Goal: Task Accomplishment & Management: Use online tool/utility

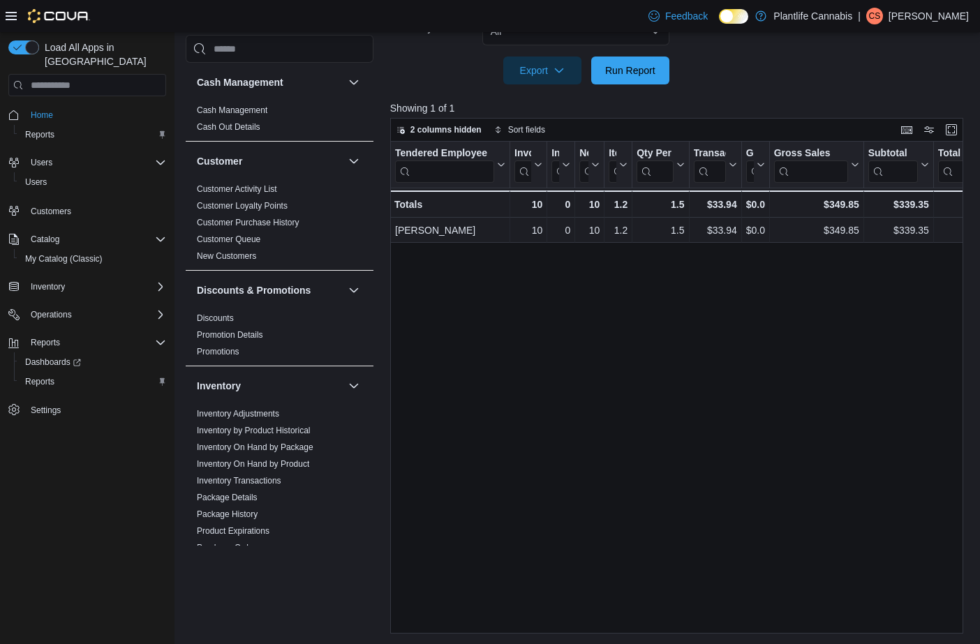
scroll to position [704, 0]
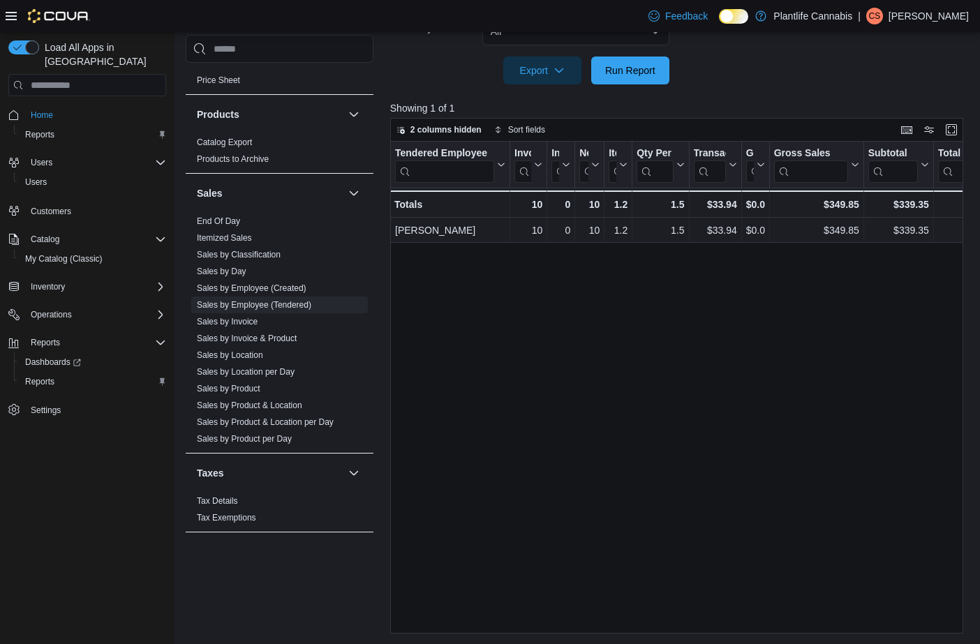
click at [625, 90] on div at bounding box center [679, 92] width 579 height 17
click at [627, 80] on span "Run Report" at bounding box center [630, 70] width 61 height 28
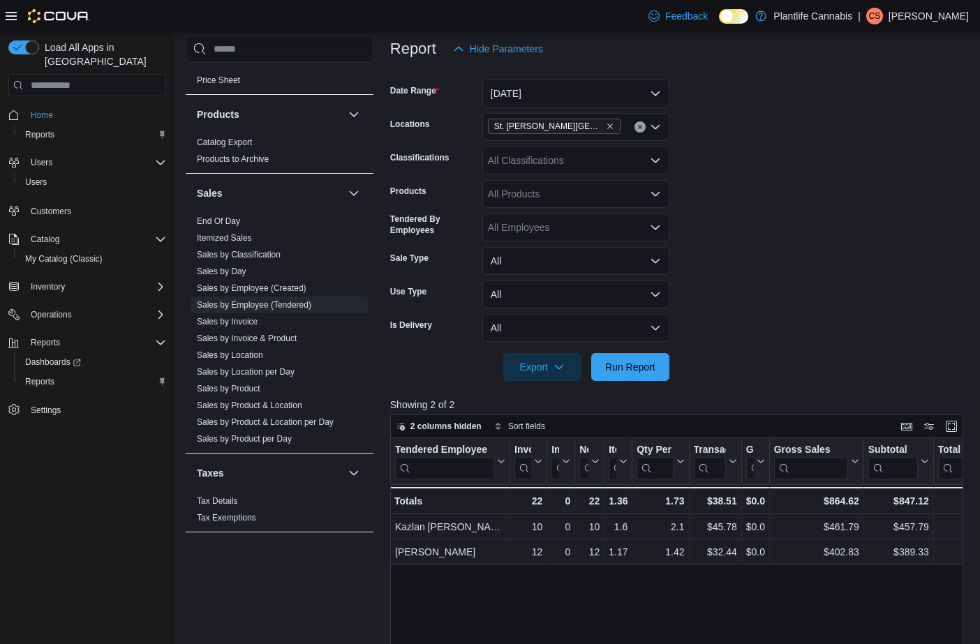
scroll to position [182, 0]
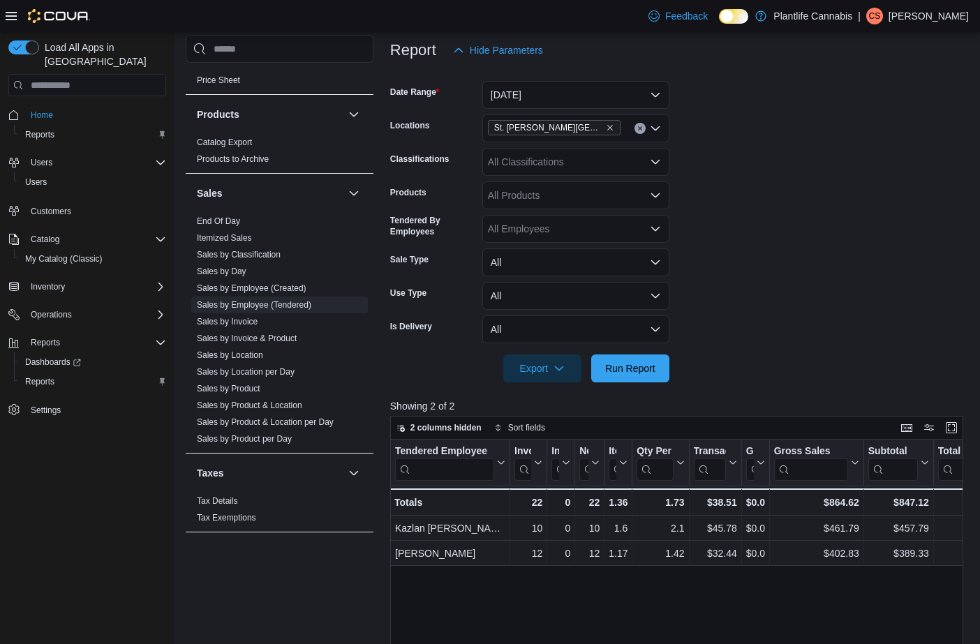
click at [537, 164] on div "All Classifications" at bounding box center [575, 162] width 187 height 28
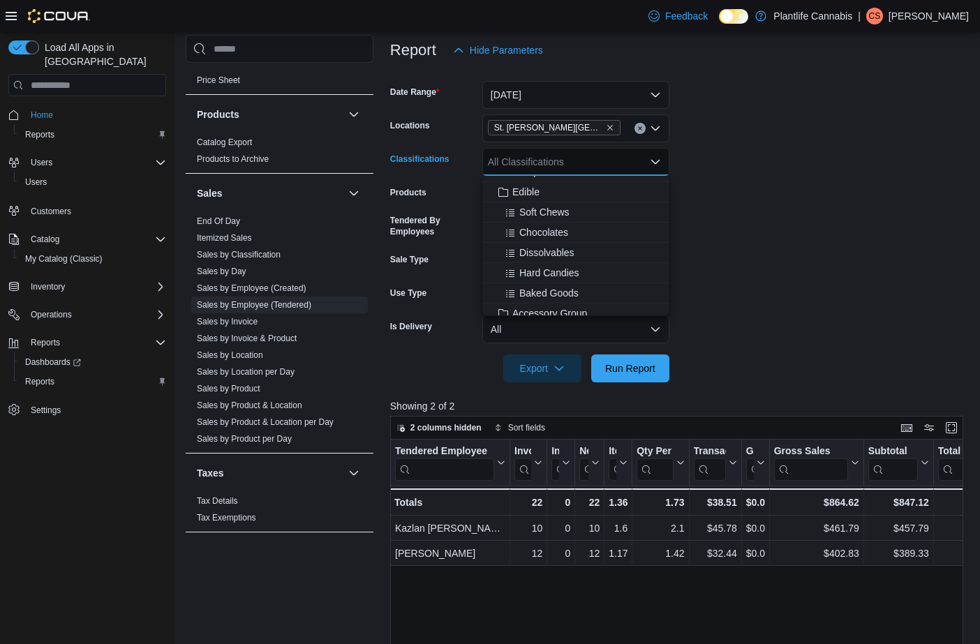
scroll to position [96, 0]
click at [561, 287] on span "Accessory Group" at bounding box center [549, 292] width 75 height 14
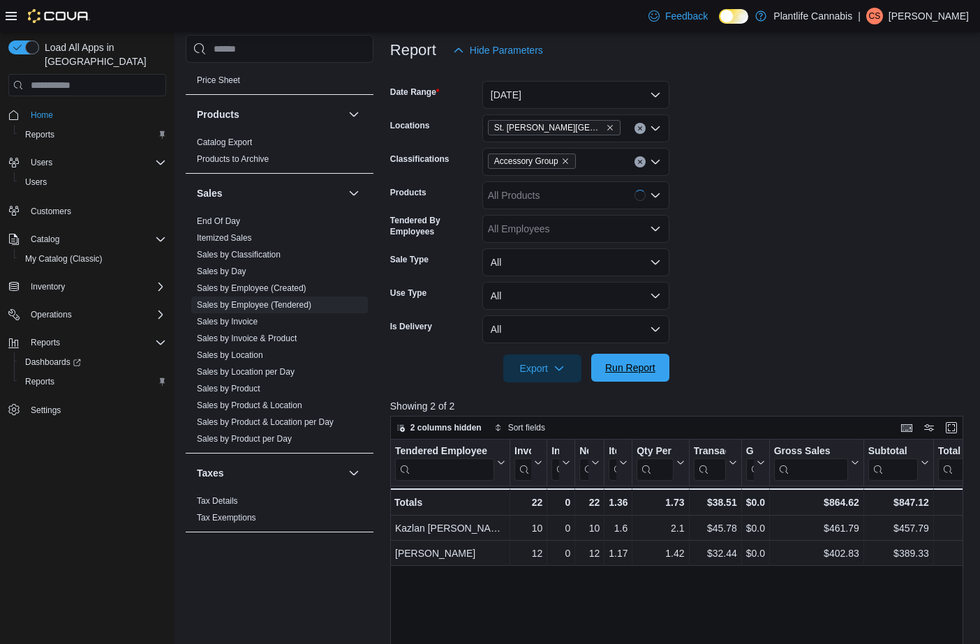
drag, startPoint x: 614, startPoint y: 365, endPoint x: 933, endPoint y: 331, distance: 320.8
click at [614, 365] on span "Run Report" at bounding box center [630, 369] width 50 height 14
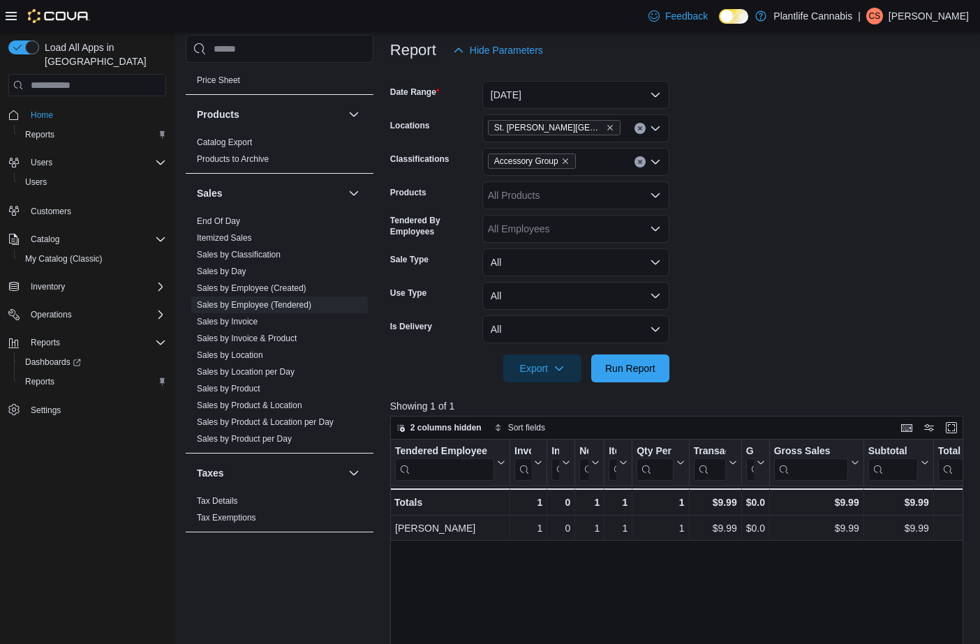
scroll to position [163, 0]
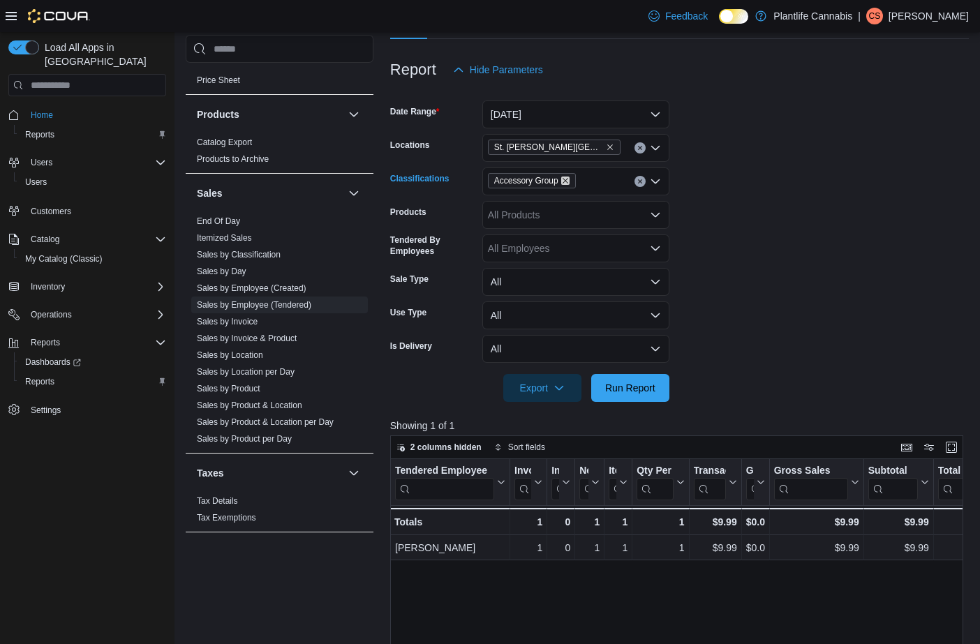
drag, startPoint x: 572, startPoint y: 180, endPoint x: 596, endPoint y: 144, distance: 43.2
click at [570, 181] on icon "Remove Accessory Group from selection in this group" at bounding box center [565, 181] width 8 height 8
drag, startPoint x: 598, startPoint y: 114, endPoint x: 598, endPoint y: 123, distance: 8.4
click at [598, 114] on button "[DATE]" at bounding box center [575, 115] width 187 height 28
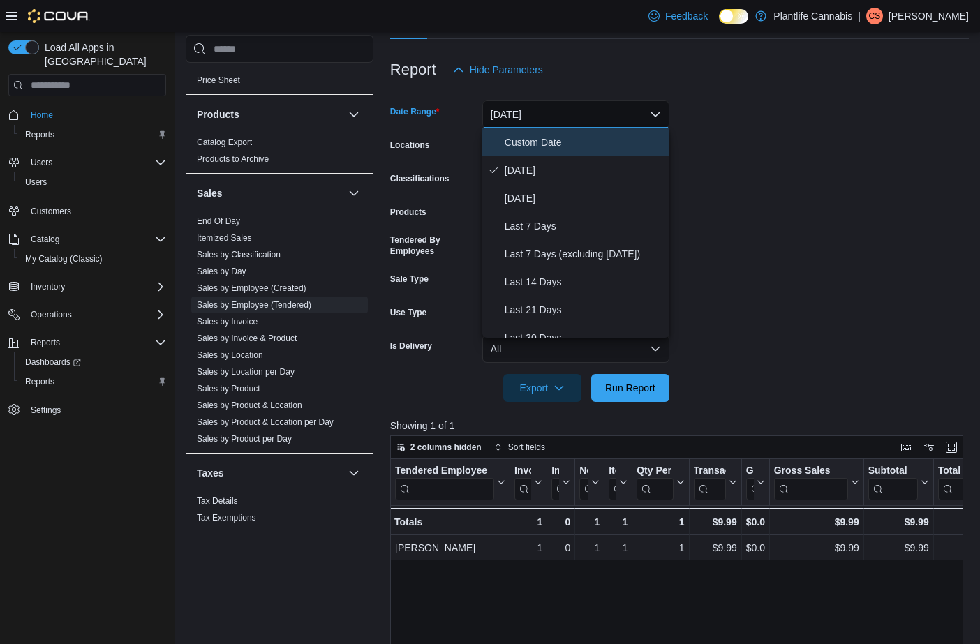
click at [561, 145] on span "Custom Date" at bounding box center [584, 142] width 159 height 17
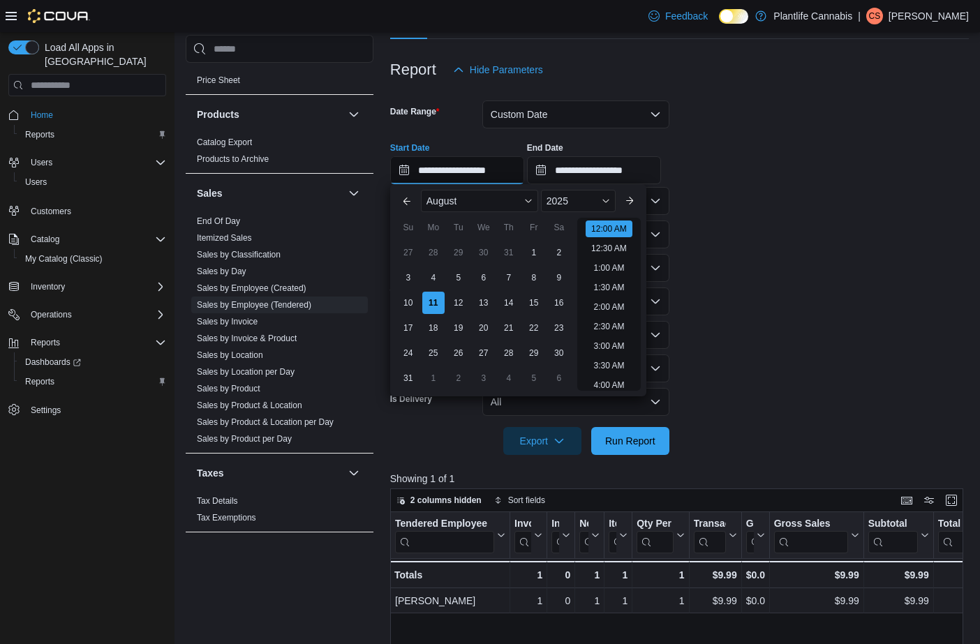
drag, startPoint x: 522, startPoint y: 167, endPoint x: 530, endPoint y: 181, distance: 15.9
click at [523, 167] on input "**********" at bounding box center [457, 170] width 134 height 28
click at [622, 354] on li "10:00 AM" at bounding box center [609, 356] width 47 height 17
type input "**********"
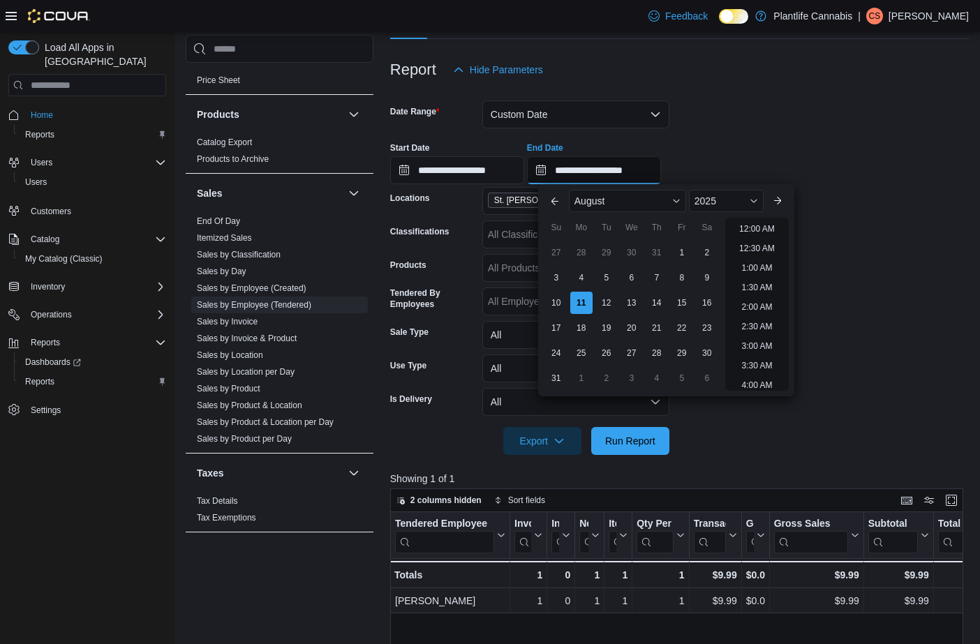
drag, startPoint x: 627, startPoint y: 161, endPoint x: 630, endPoint y: 179, distance: 19.2
click at [627, 161] on input "**********" at bounding box center [594, 170] width 134 height 28
click at [760, 256] on li "12:00 PM" at bounding box center [757, 252] width 47 height 17
type input "**********"
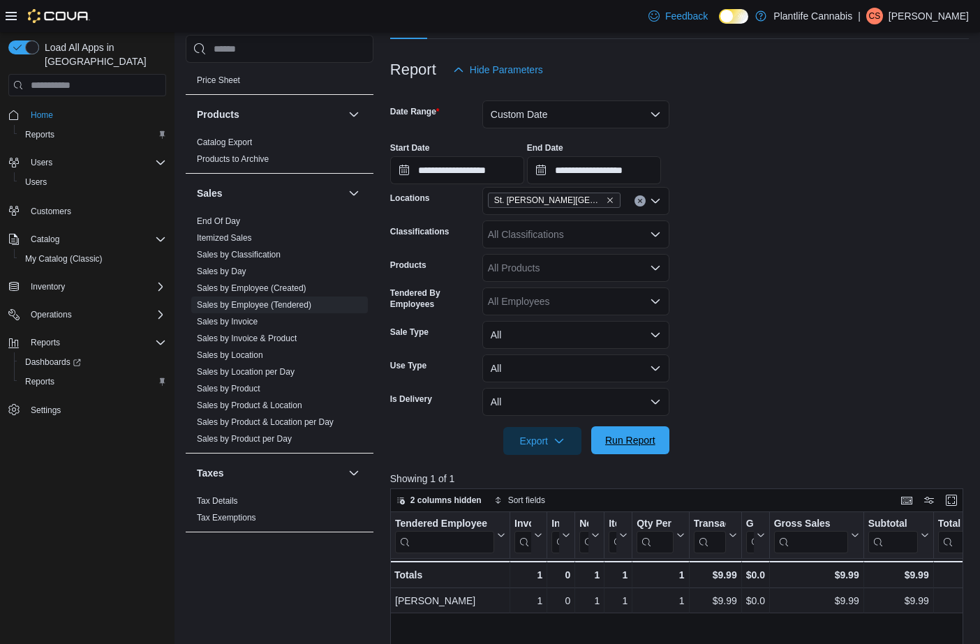
click at [634, 441] on span "Run Report" at bounding box center [630, 440] width 50 height 14
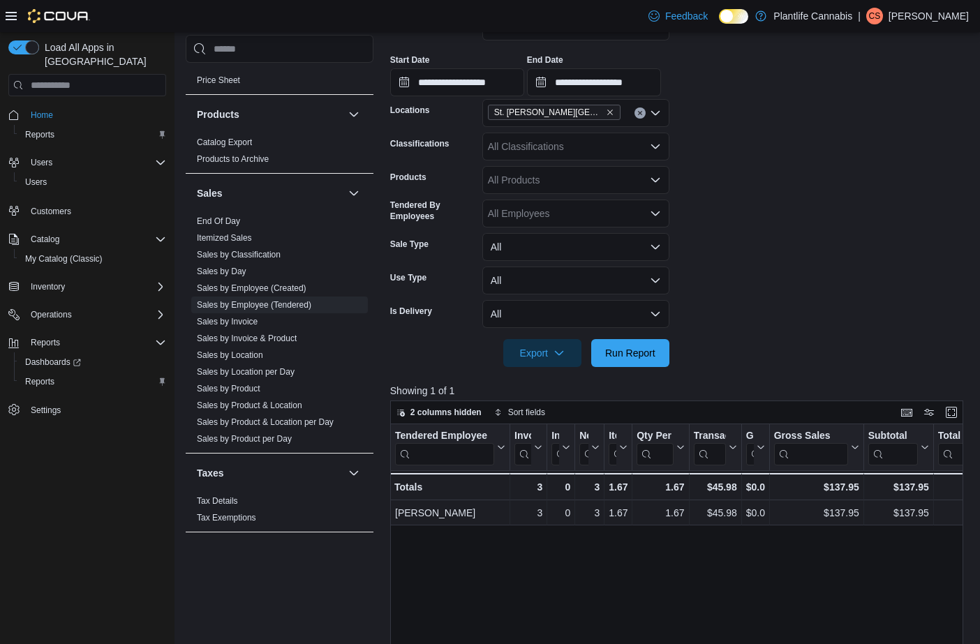
scroll to position [248, 0]
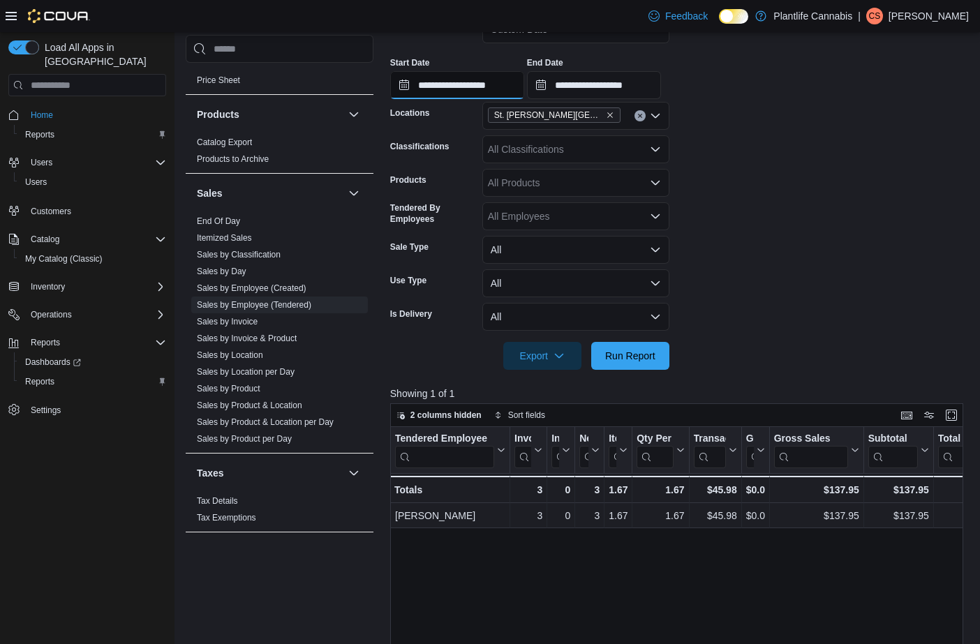
click at [522, 91] on input "**********" at bounding box center [457, 85] width 134 height 28
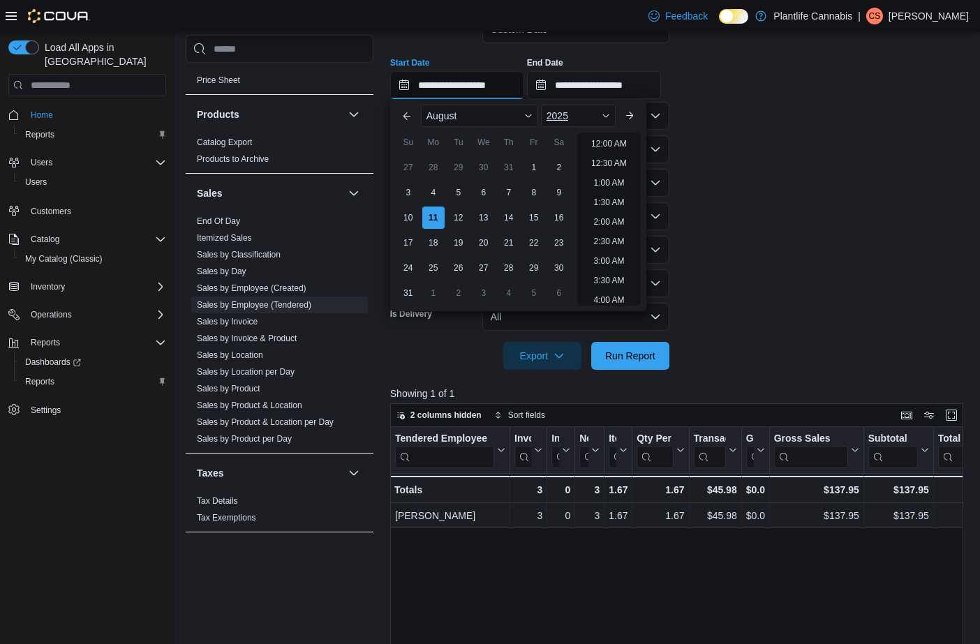
scroll to position [434, 0]
drag, startPoint x: 609, startPoint y: 179, endPoint x: 612, endPoint y: 135, distance: 44.1
click at [609, 179] on li "12:00 PM" at bounding box center [609, 178] width 47 height 17
type input "**********"
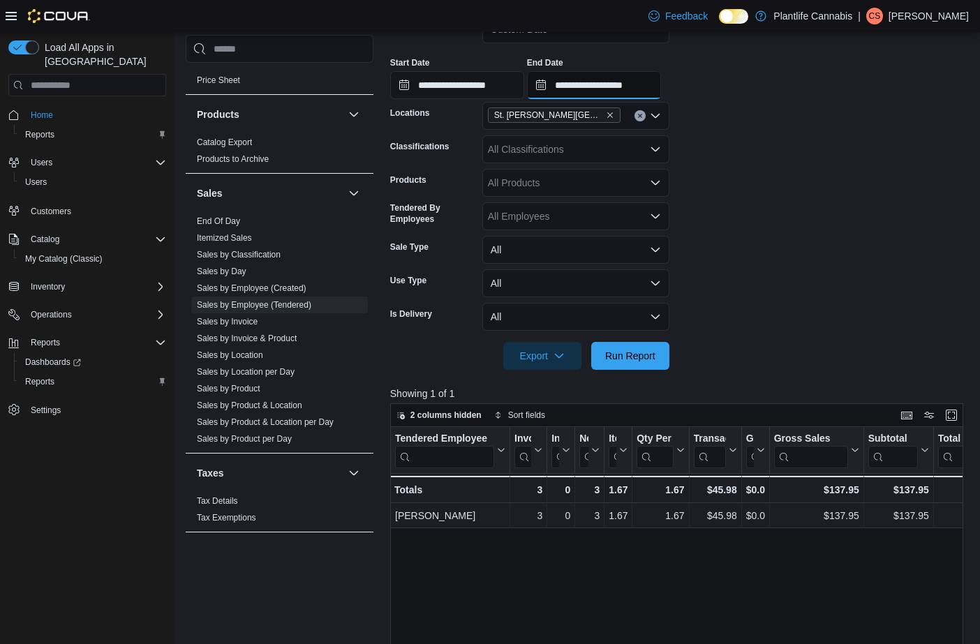
drag, startPoint x: 616, startPoint y: 90, endPoint x: 631, endPoint y: 99, distance: 17.8
click at [618, 91] on input "**********" at bounding box center [594, 85] width 134 height 28
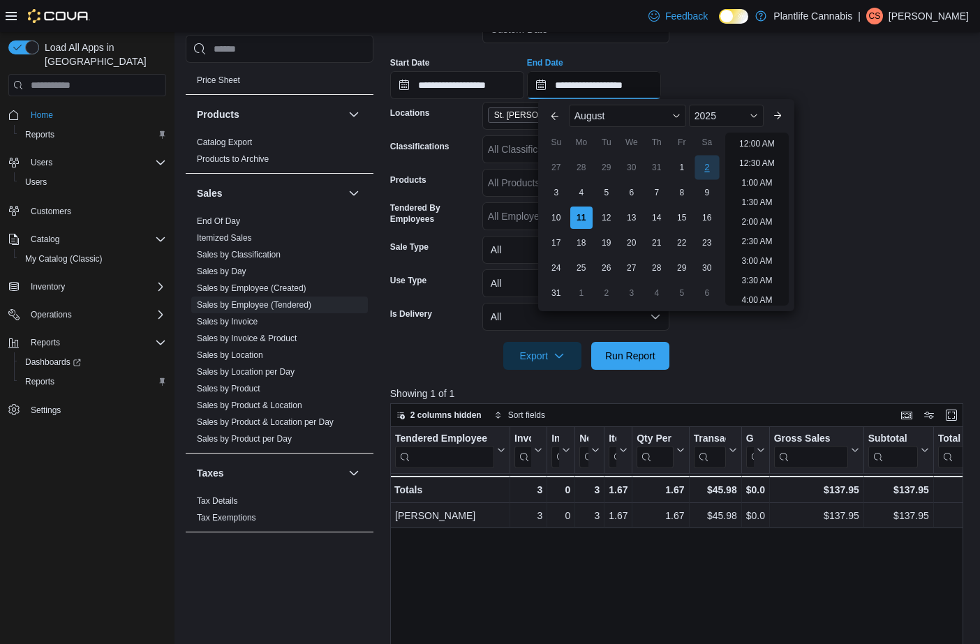
scroll to position [512, 0]
drag, startPoint x: 764, startPoint y: 181, endPoint x: 729, endPoint y: 227, distance: 58.2
click at [764, 181] on li "2:00 PM" at bounding box center [757, 178] width 43 height 17
type input "**********"
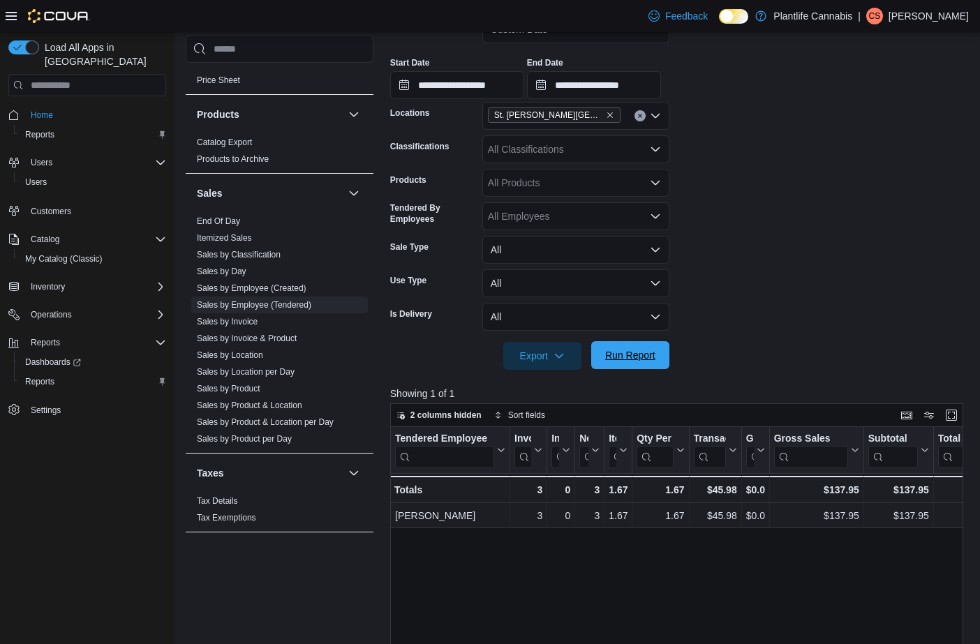
click at [662, 350] on button "Run Report" at bounding box center [630, 355] width 78 height 28
click at [491, 82] on input "**********" at bounding box center [457, 85] width 134 height 28
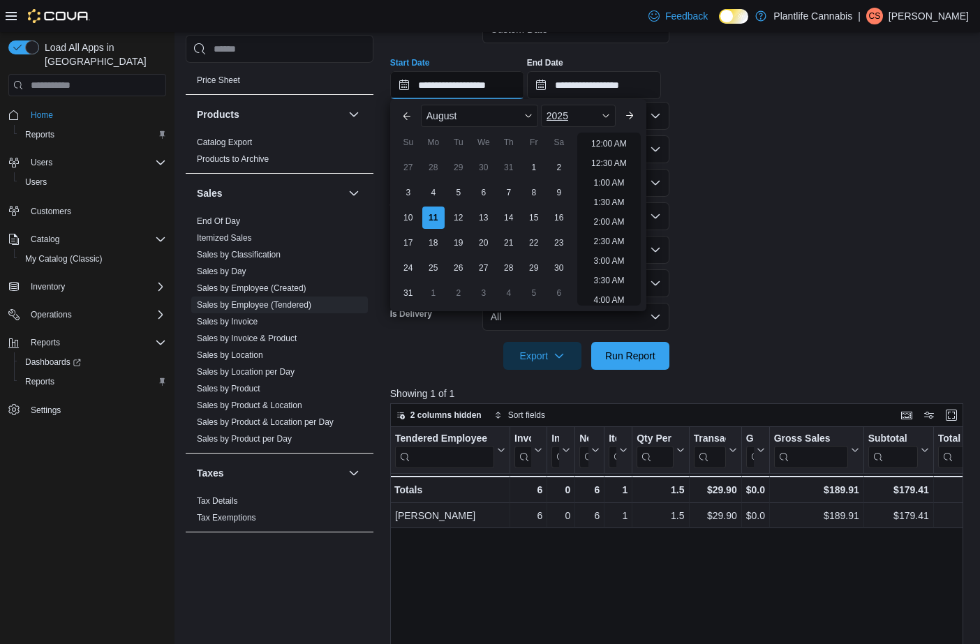
scroll to position [512, 0]
click at [619, 179] on li "2:00 PM" at bounding box center [609, 178] width 43 height 17
type input "**********"
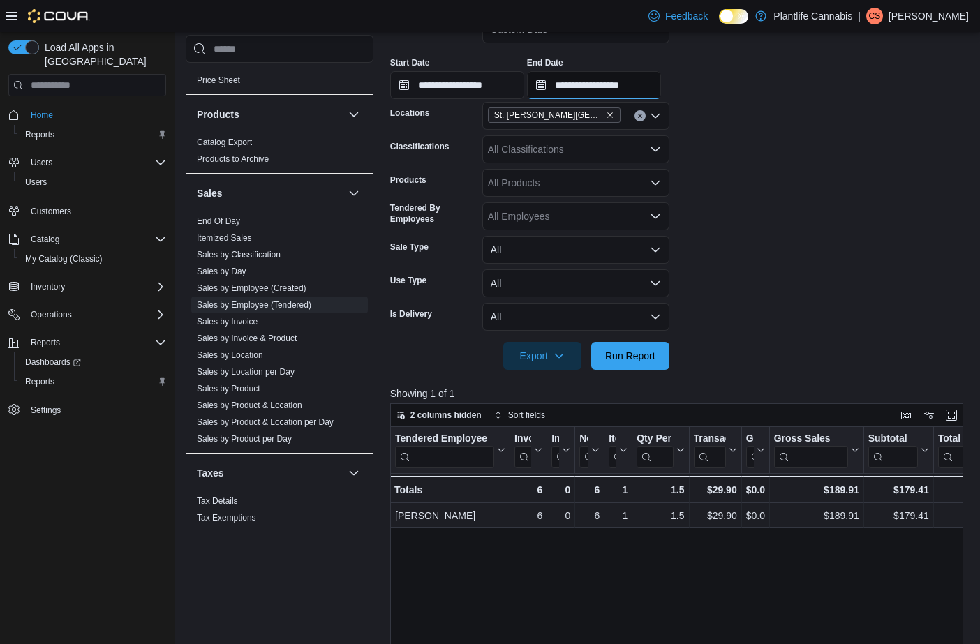
click at [625, 91] on input "**********" at bounding box center [594, 85] width 134 height 28
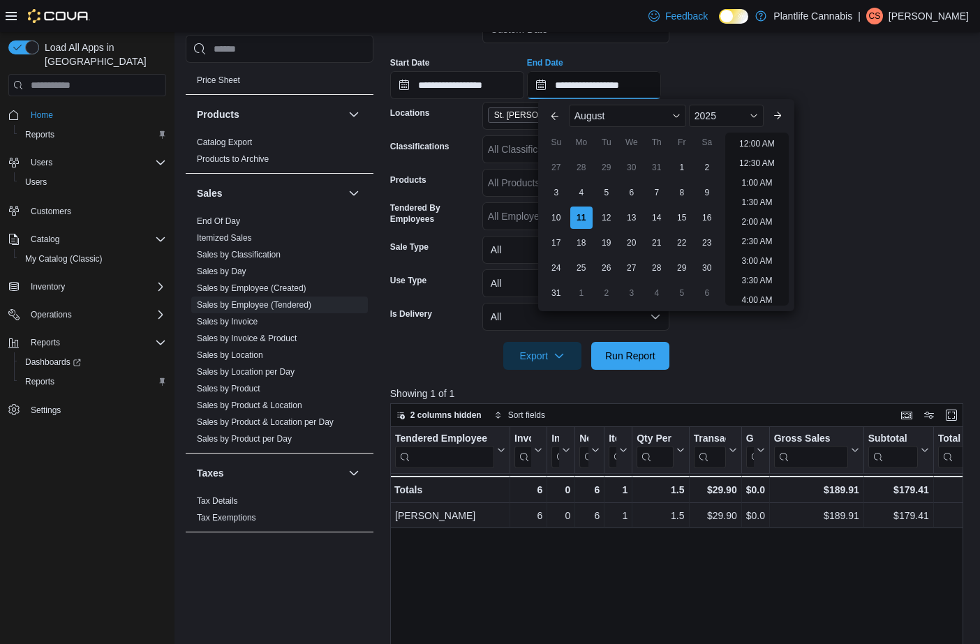
scroll to position [591, 0]
click at [759, 186] on li "4:00 PM" at bounding box center [757, 178] width 43 height 17
type input "**********"
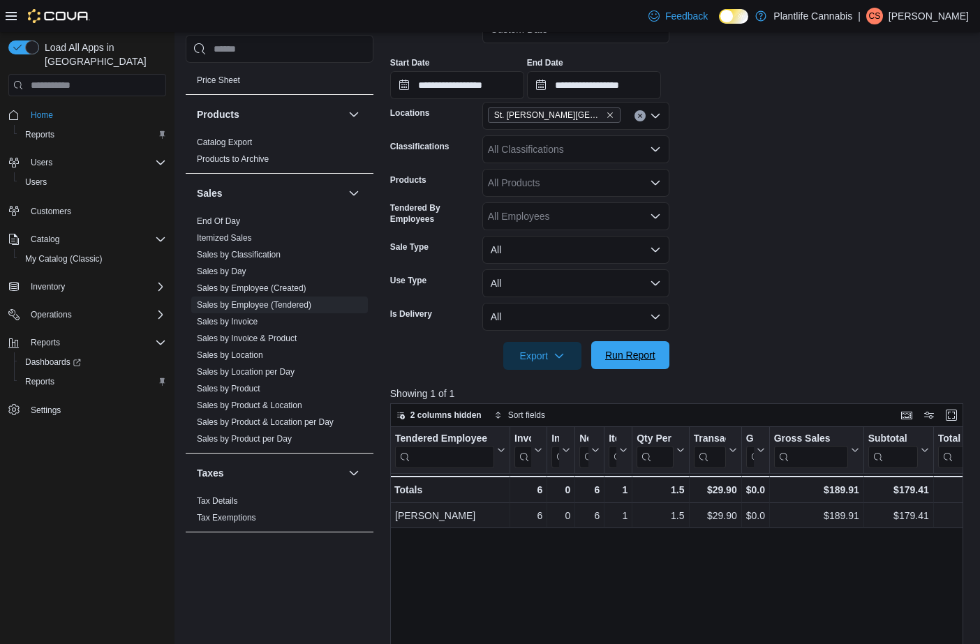
click at [638, 350] on span "Run Report" at bounding box center [630, 355] width 50 height 14
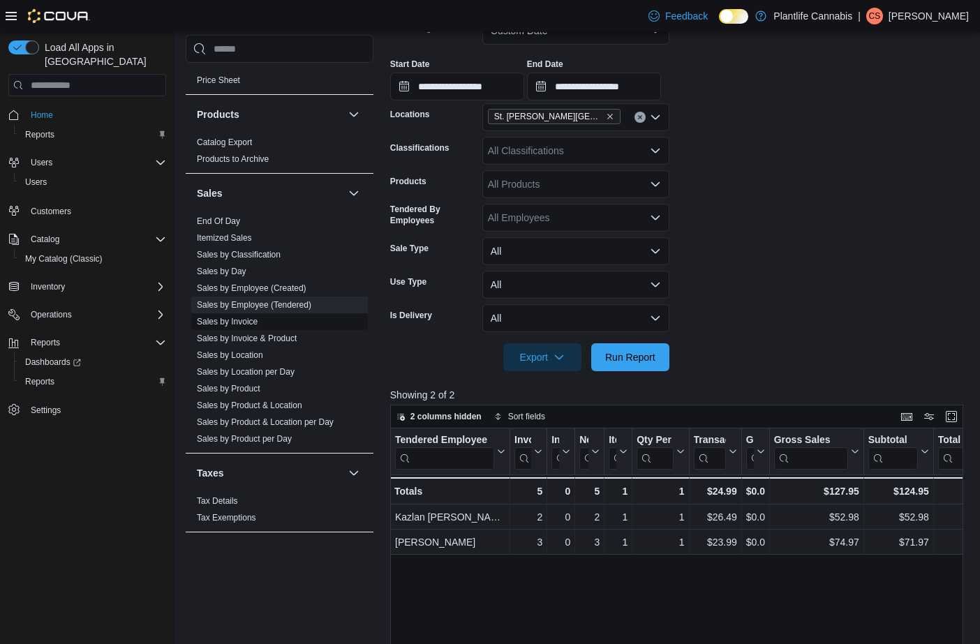
scroll to position [240, 0]
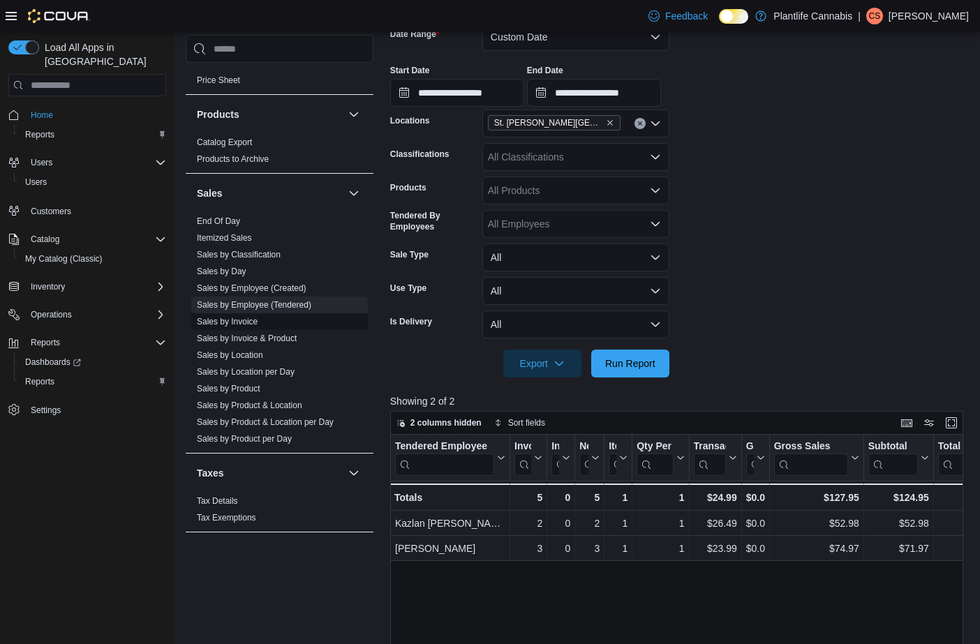
click at [248, 322] on link "Sales by Invoice" at bounding box center [227, 322] width 61 height 10
click at [247, 260] on link "Sales by Classification" at bounding box center [239, 255] width 84 height 10
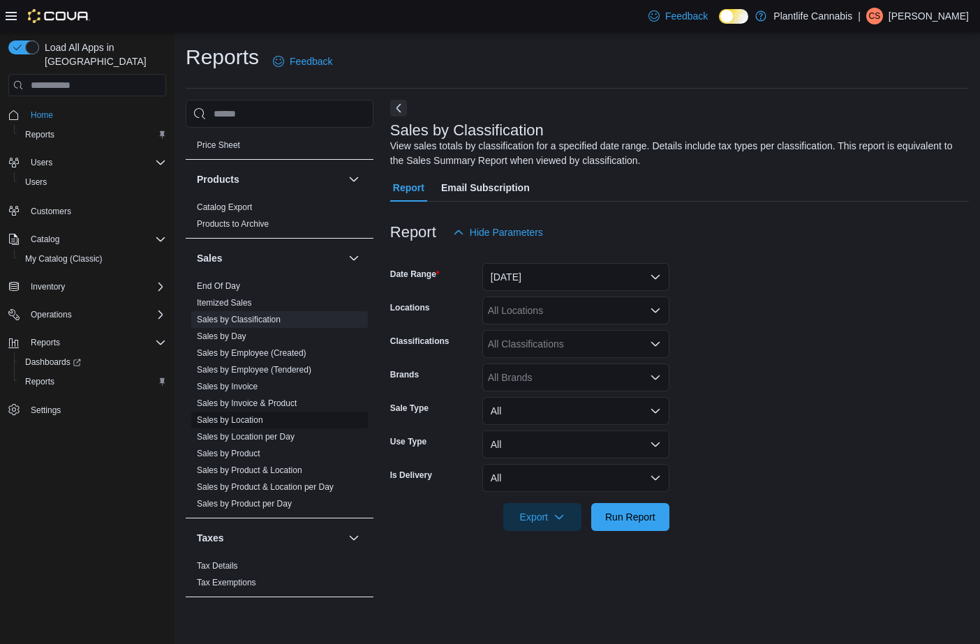
drag, startPoint x: 248, startPoint y: 390, endPoint x: 294, endPoint y: 420, distance: 55.0
click at [249, 390] on link "Sales by Invoice" at bounding box center [227, 387] width 61 height 10
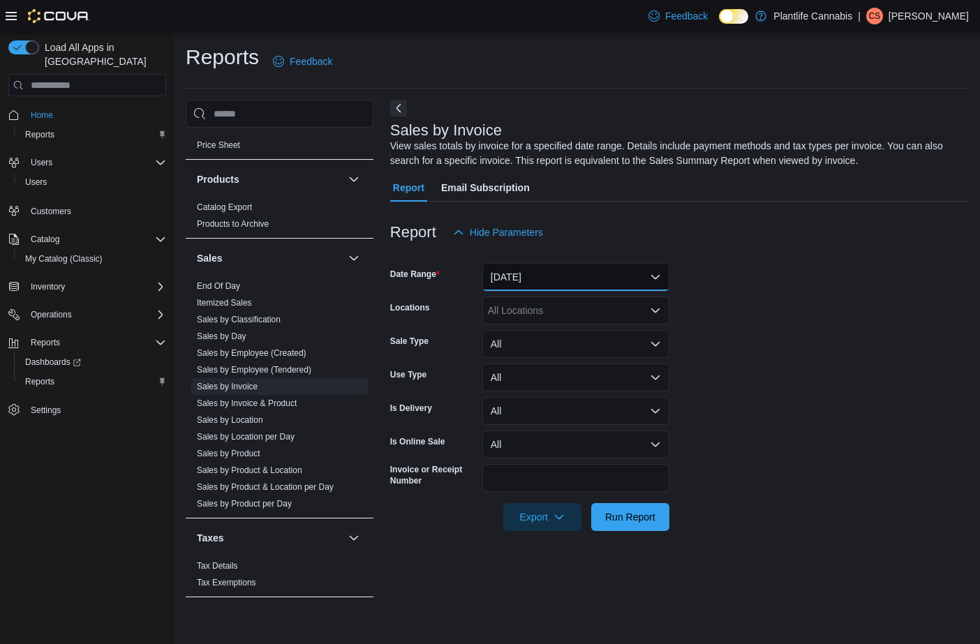
click at [551, 290] on button "[DATE]" at bounding box center [575, 277] width 187 height 28
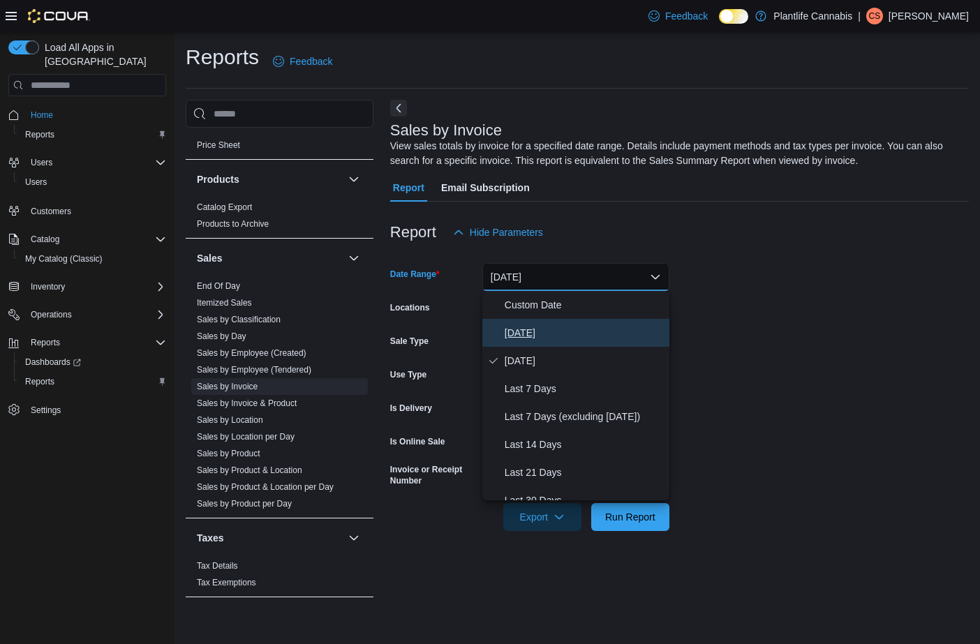
click at [544, 331] on span "[DATE]" at bounding box center [584, 333] width 159 height 17
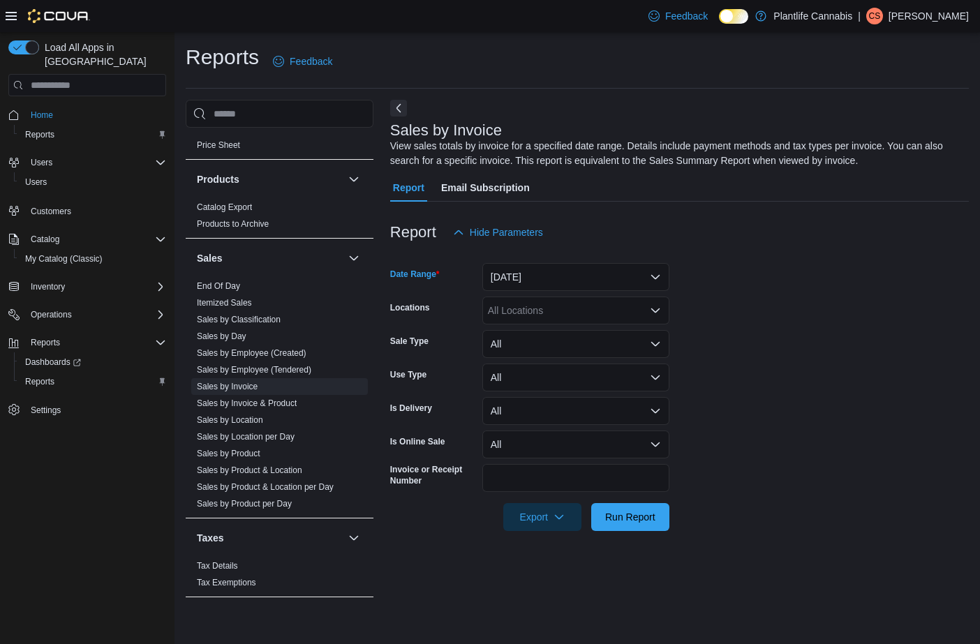
drag, startPoint x: 534, startPoint y: 312, endPoint x: 540, endPoint y: 316, distance: 7.2
click at [535, 313] on div "All Locations" at bounding box center [575, 311] width 187 height 28
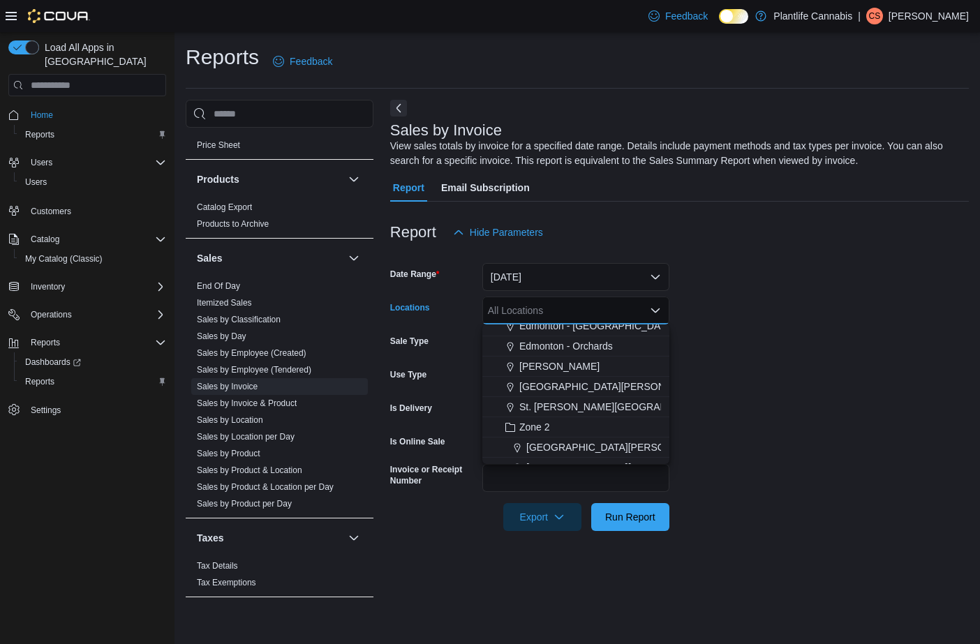
scroll to position [117, 0]
click at [595, 401] on span "St. [PERSON_NAME][GEOGRAPHIC_DATA]" at bounding box center [617, 399] width 197 height 14
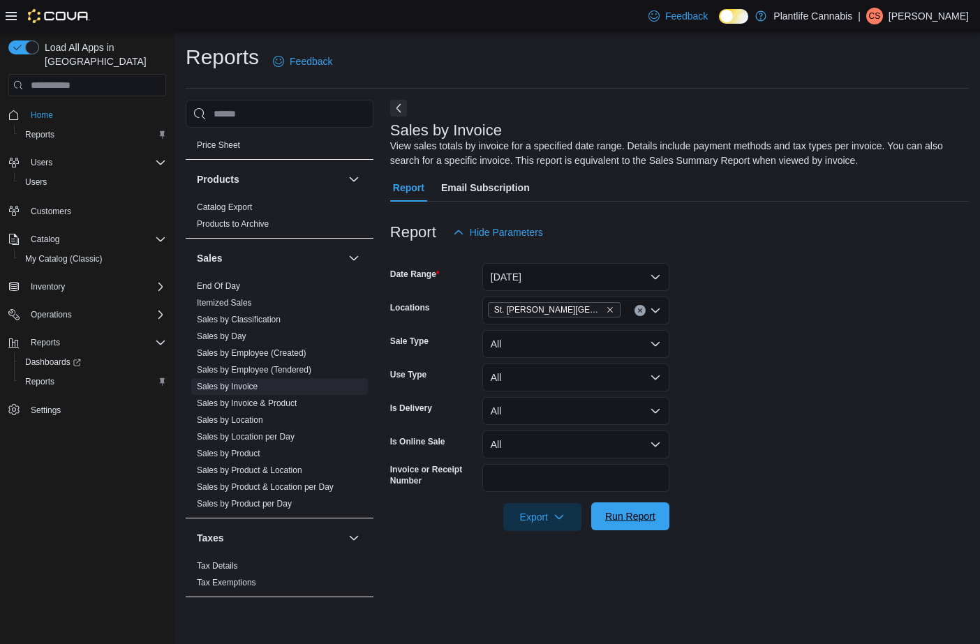
click at [651, 512] on span "Run Report" at bounding box center [630, 517] width 50 height 14
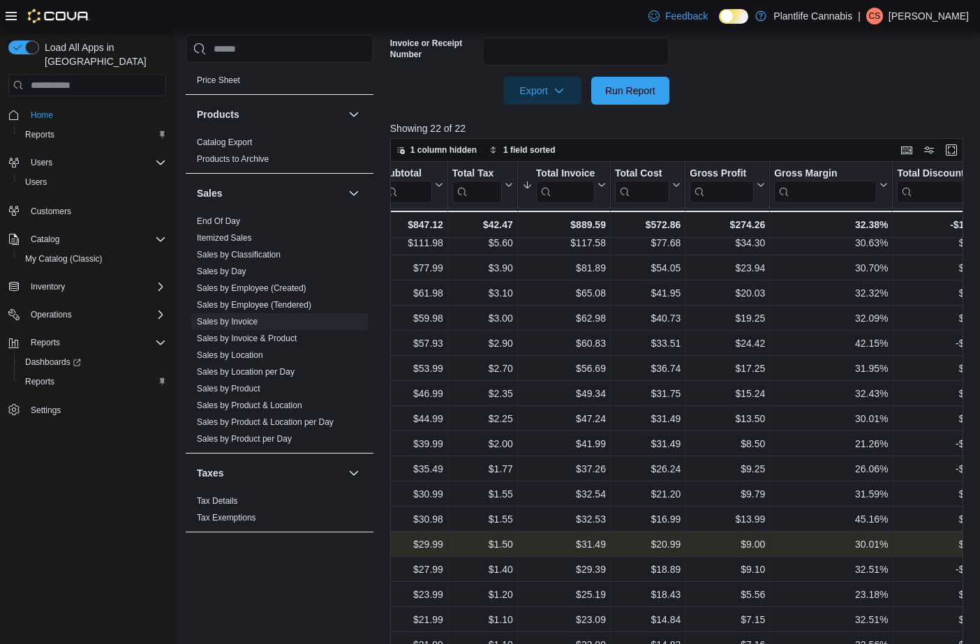
scroll to position [0, 945]
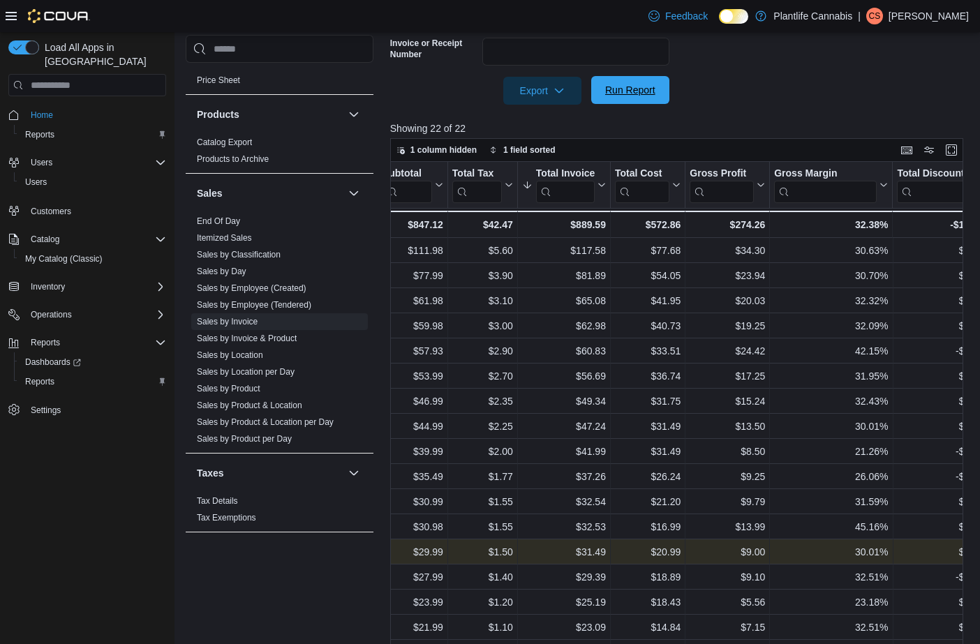
click at [624, 102] on span "Run Report" at bounding box center [630, 90] width 61 height 28
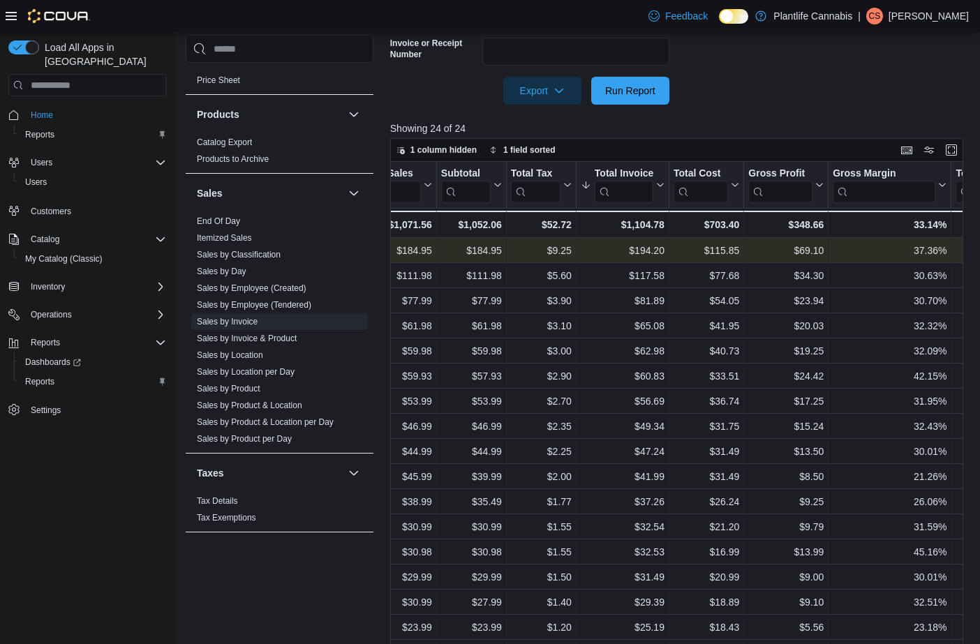
scroll to position [0, 885]
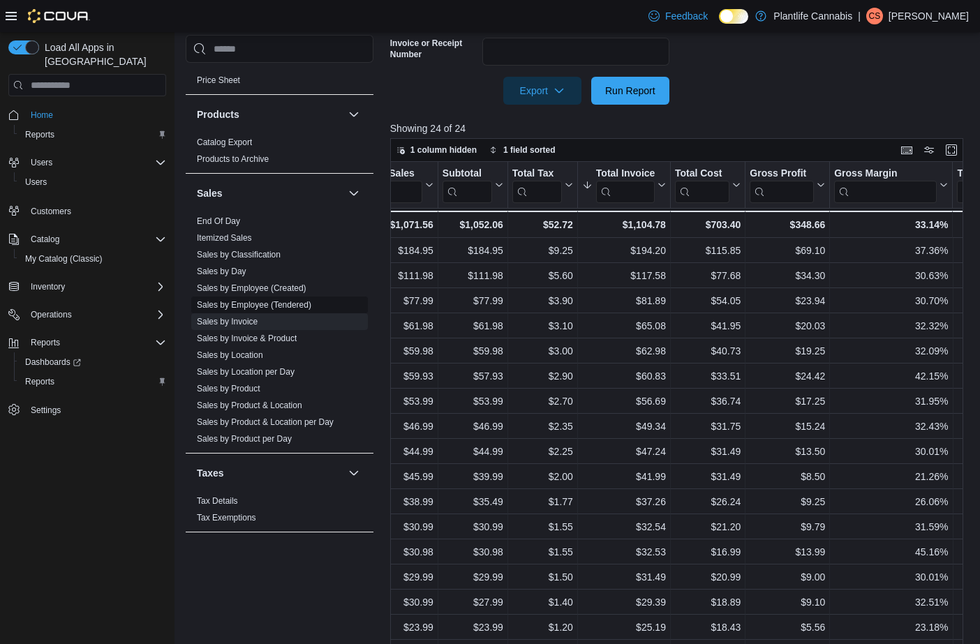
click at [285, 308] on link "Sales by Employee (Tendered)" at bounding box center [254, 305] width 114 height 10
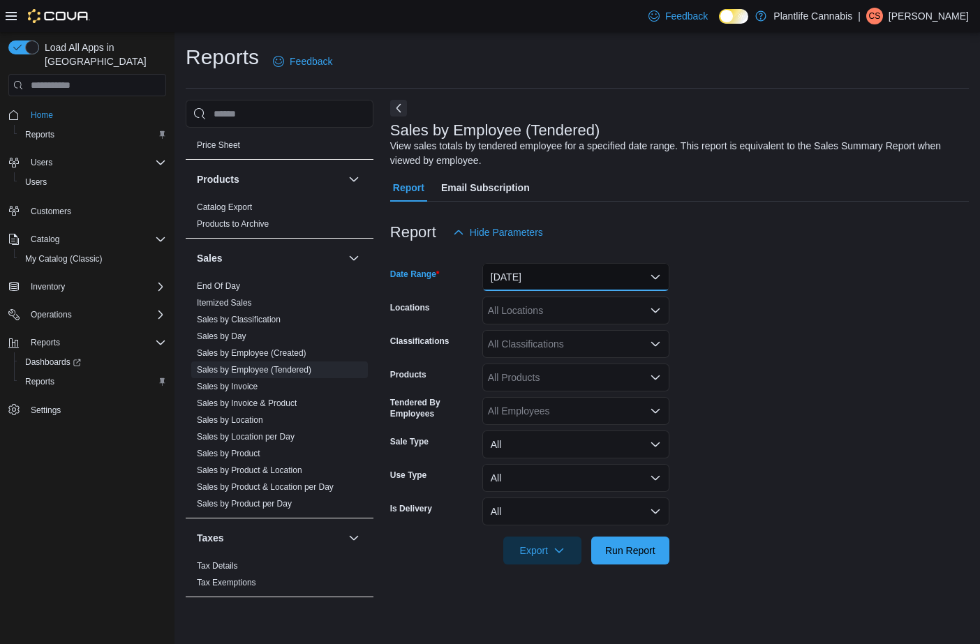
click at [602, 283] on button "[DATE]" at bounding box center [575, 277] width 187 height 28
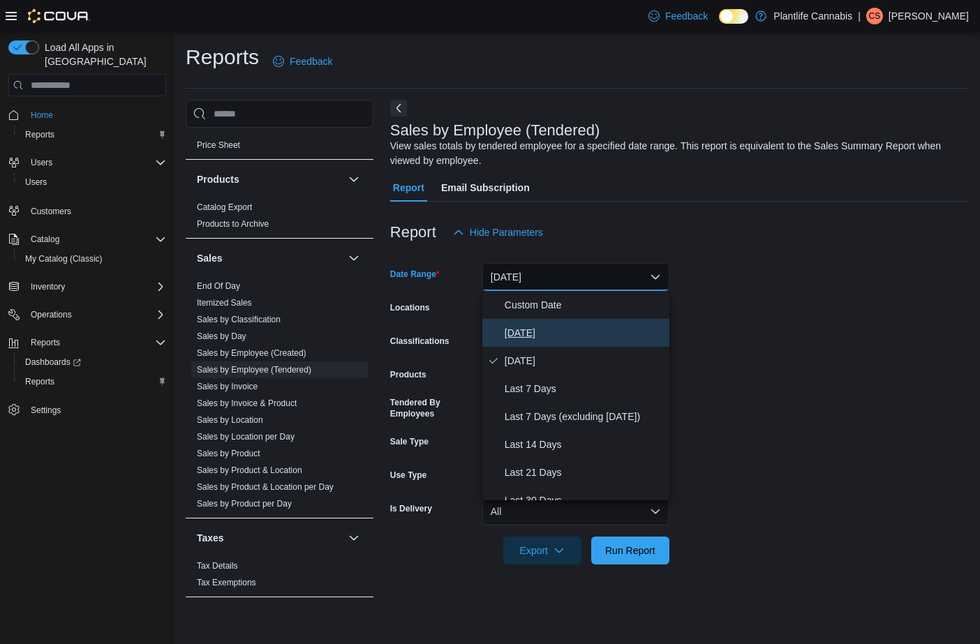
click at [533, 336] on span "[DATE]" at bounding box center [584, 333] width 159 height 17
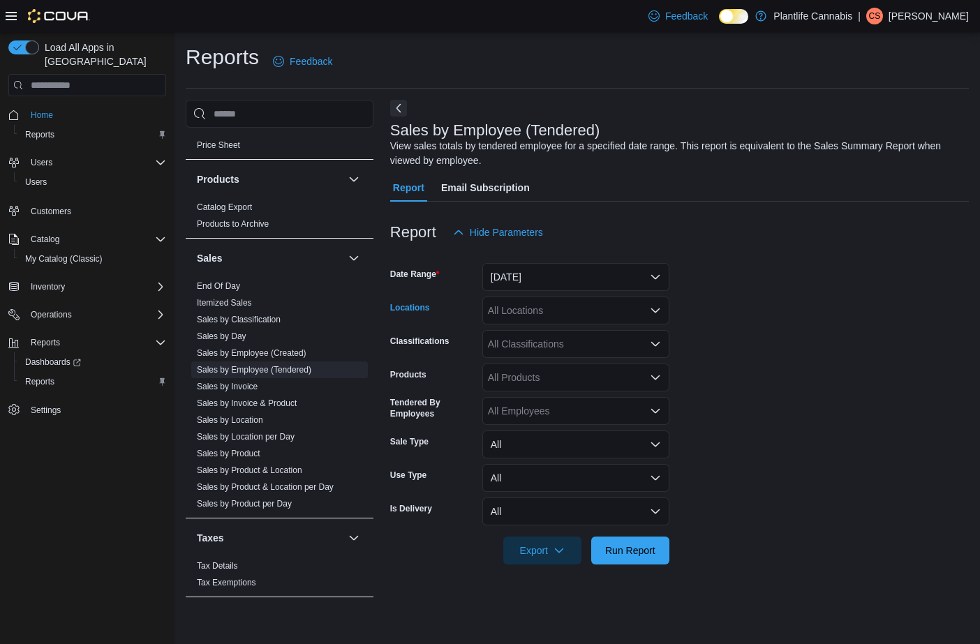
drag, startPoint x: 510, startPoint y: 309, endPoint x: 517, endPoint y: 313, distance: 7.8
click at [510, 309] on div "All Locations" at bounding box center [575, 311] width 187 height 28
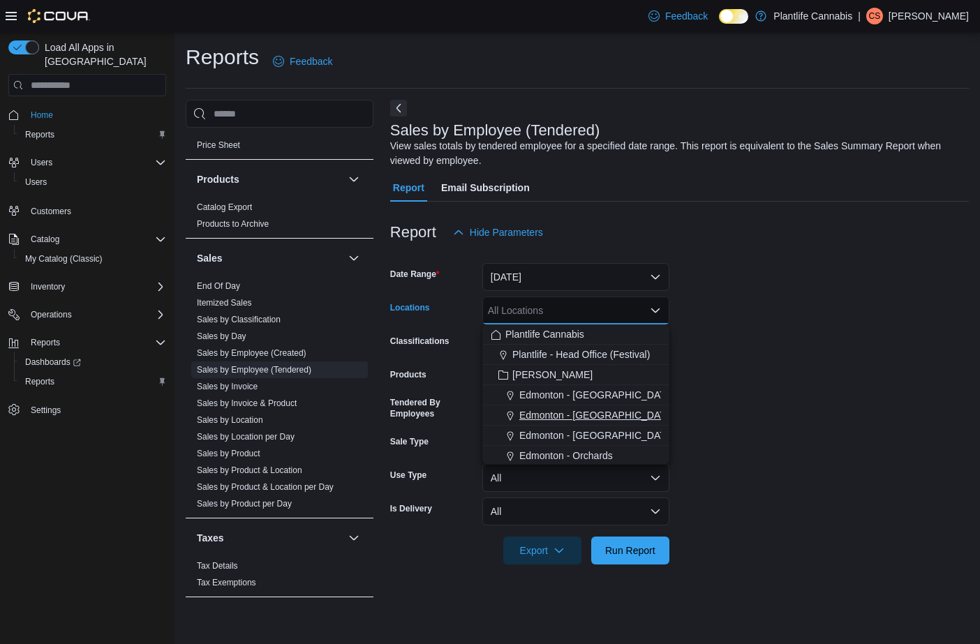
scroll to position [66, 0]
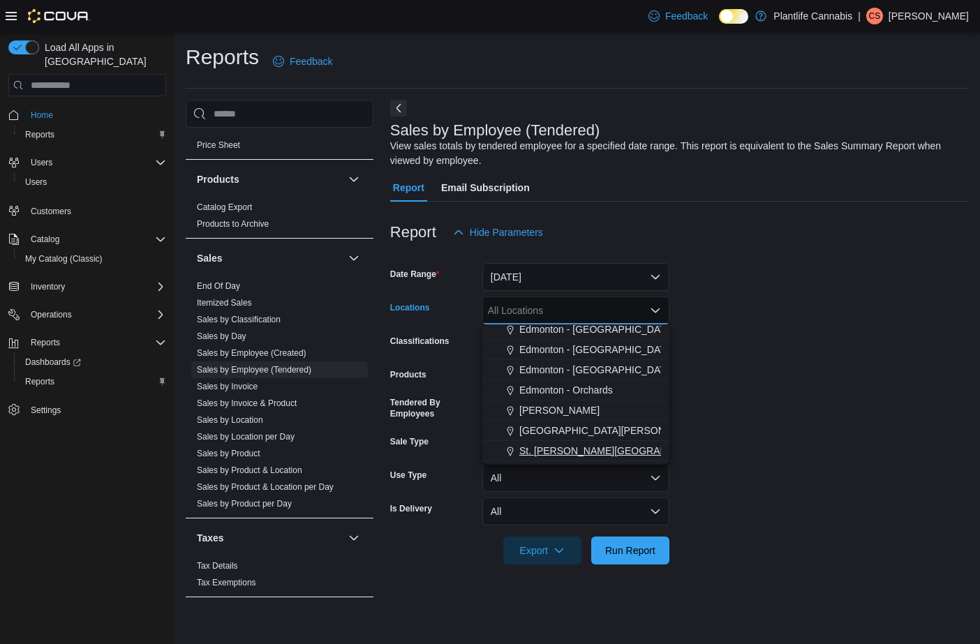
click at [591, 450] on span "St. [PERSON_NAME][GEOGRAPHIC_DATA]" at bounding box center [617, 451] width 197 height 14
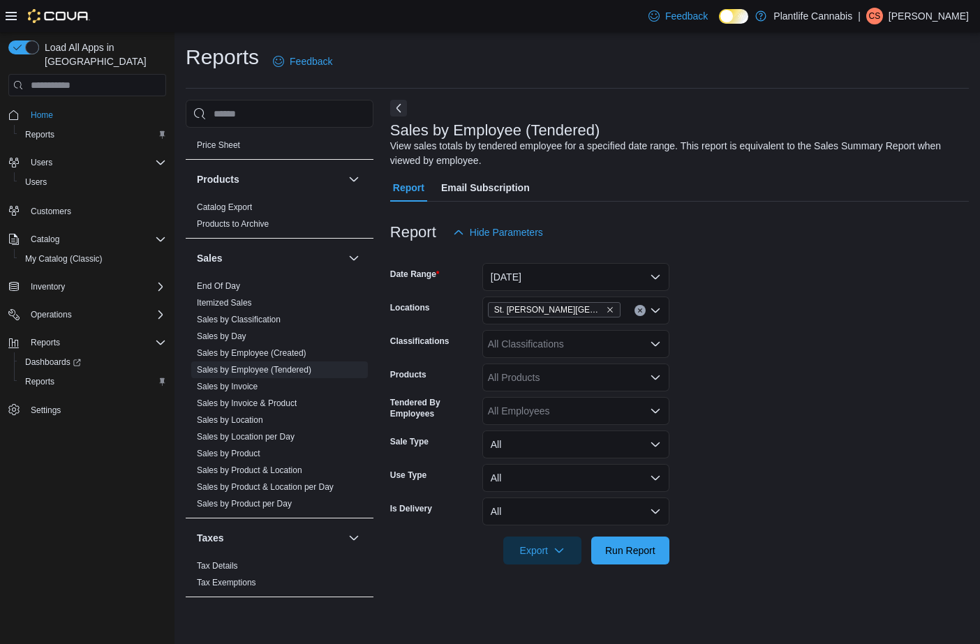
drag, startPoint x: 735, startPoint y: 422, endPoint x: 684, endPoint y: 496, distance: 89.8
click at [734, 424] on form "Date Range [DATE] Locations [GEOGRAPHIC_DATA][PERSON_NAME] Lakes Classification…" at bounding box center [679, 405] width 579 height 318
click at [648, 556] on span "Run Report" at bounding box center [630, 550] width 50 height 14
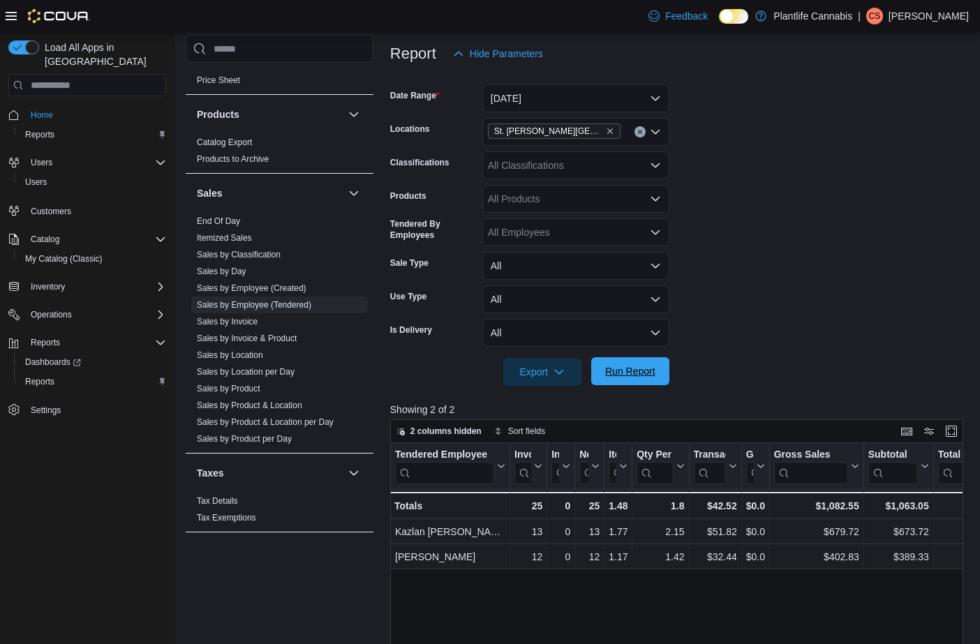
click at [641, 374] on span "Run Report" at bounding box center [630, 371] width 50 height 14
